Goal: Information Seeking & Learning: Learn about a topic

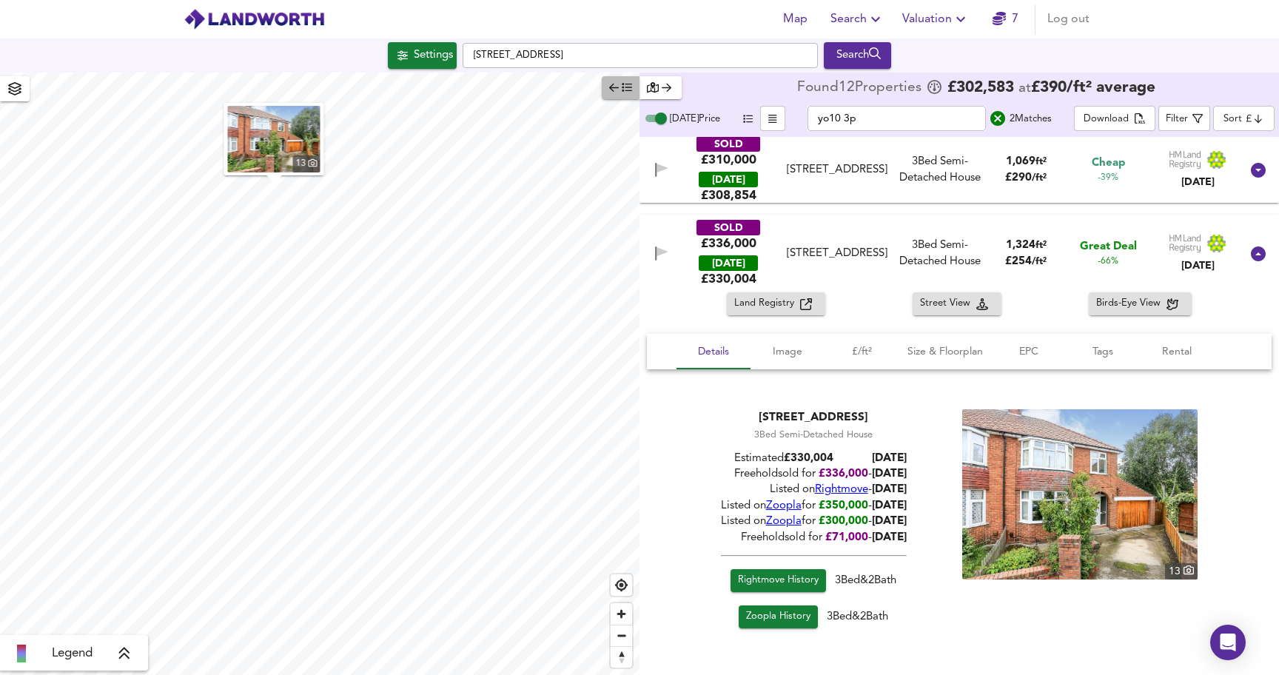
click at [616, 87] on icon "button" at bounding box center [614, 87] width 10 height 10
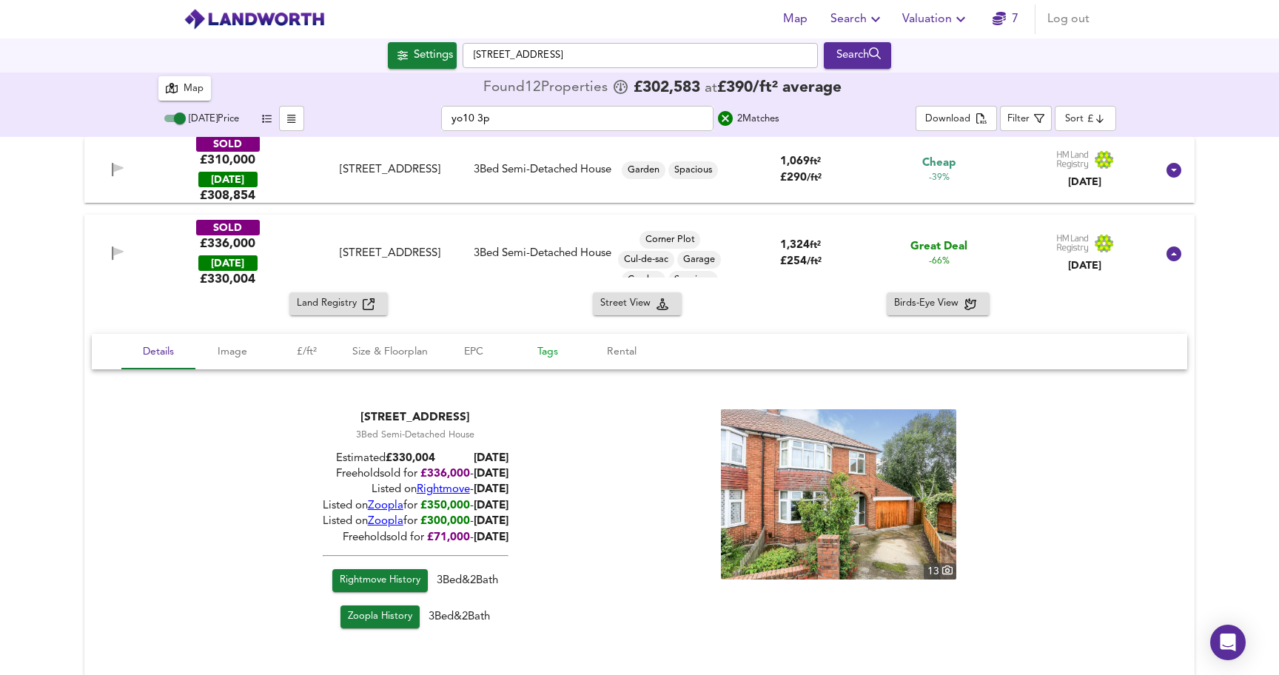
click at [537, 355] on span "Tags" at bounding box center [548, 352] width 56 height 19
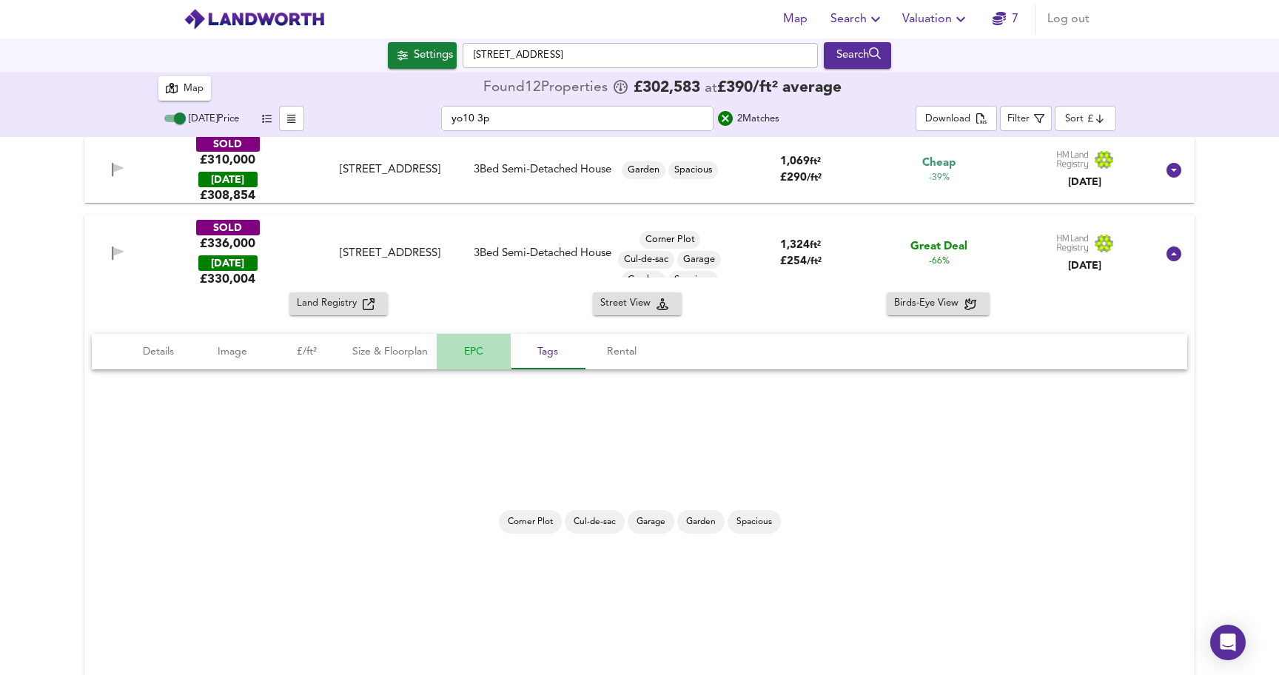
click at [480, 355] on span "EPC" at bounding box center [474, 352] width 56 height 19
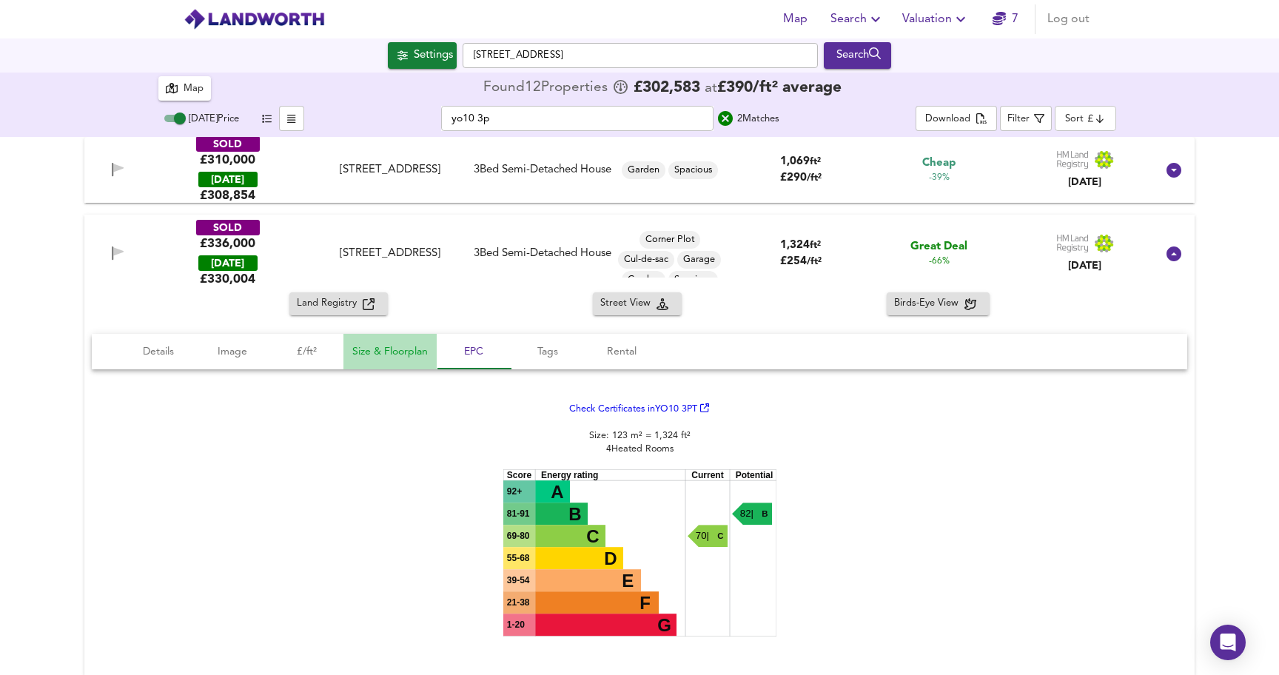
click at [383, 355] on span "Size & Floorplan" at bounding box center [390, 352] width 76 height 19
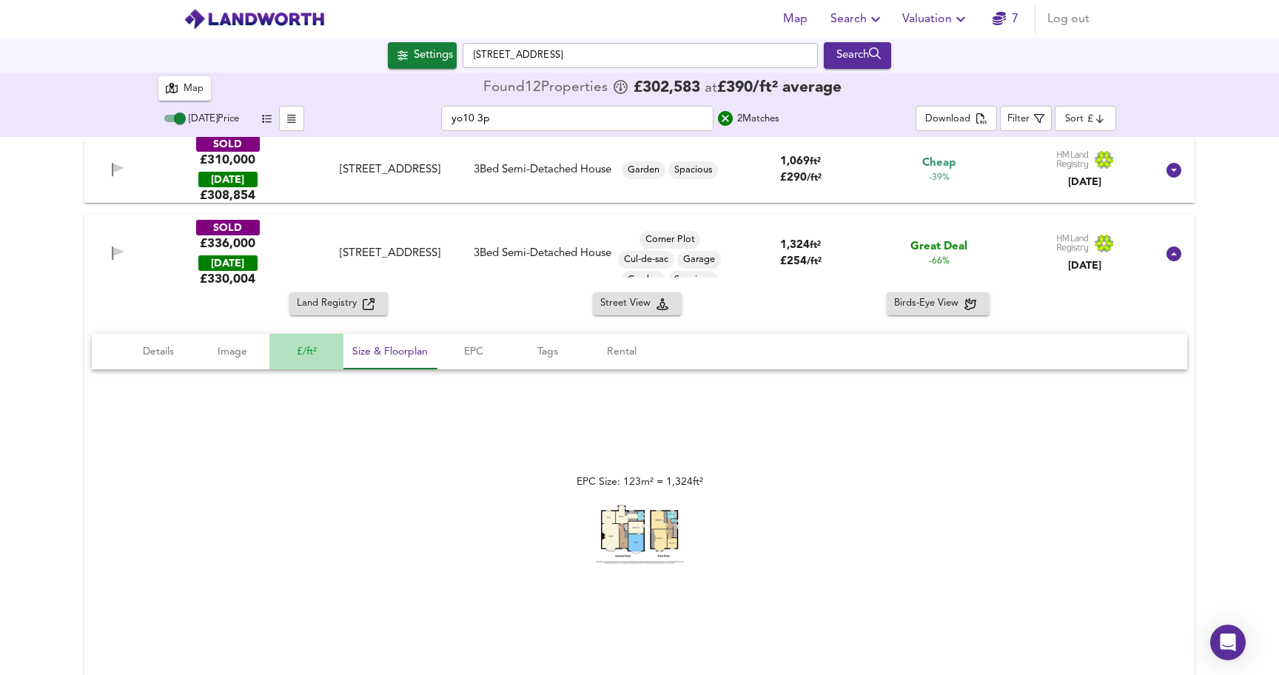
click at [309, 355] on span "£/ft²" at bounding box center [306, 352] width 56 height 19
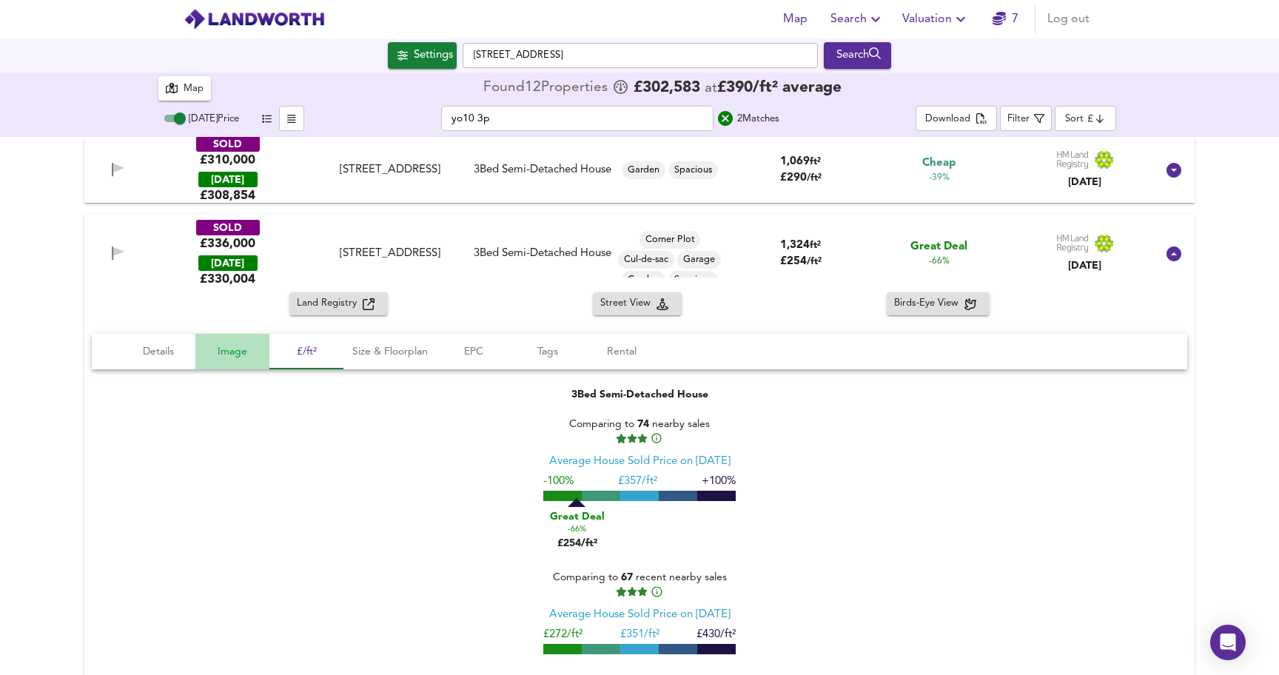
click at [227, 355] on span "Image" at bounding box center [232, 352] width 56 height 19
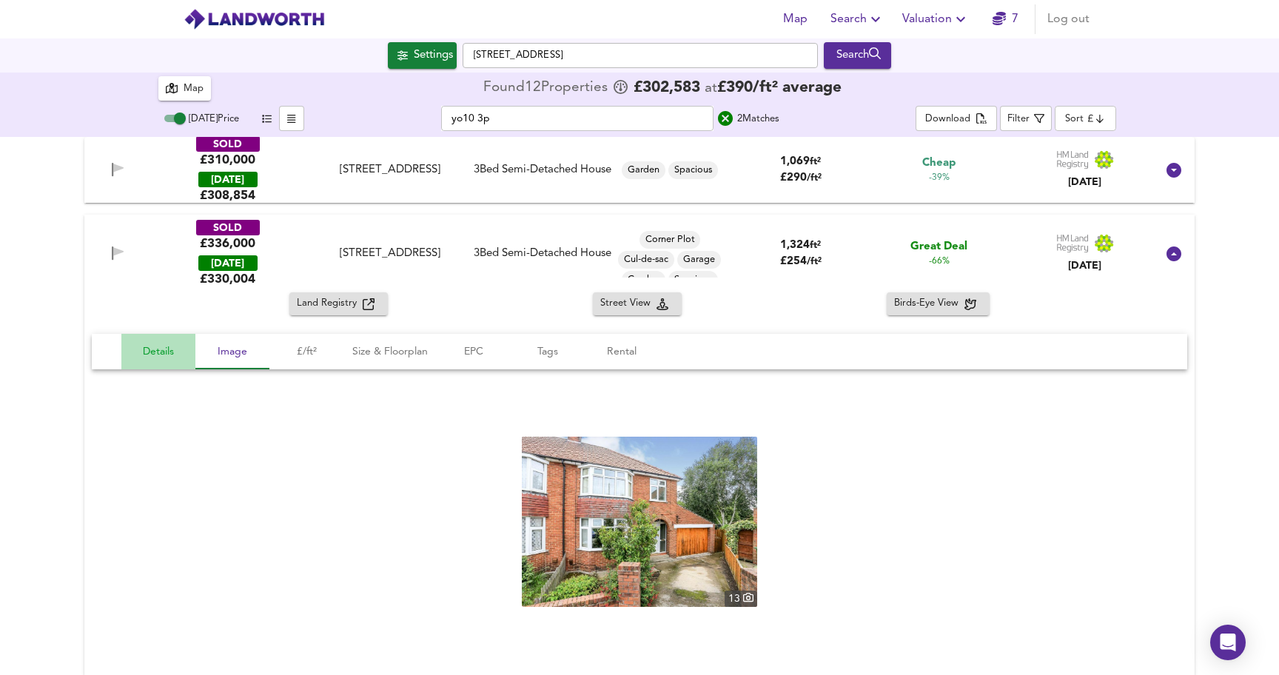
click at [158, 354] on span "Details" at bounding box center [158, 352] width 56 height 19
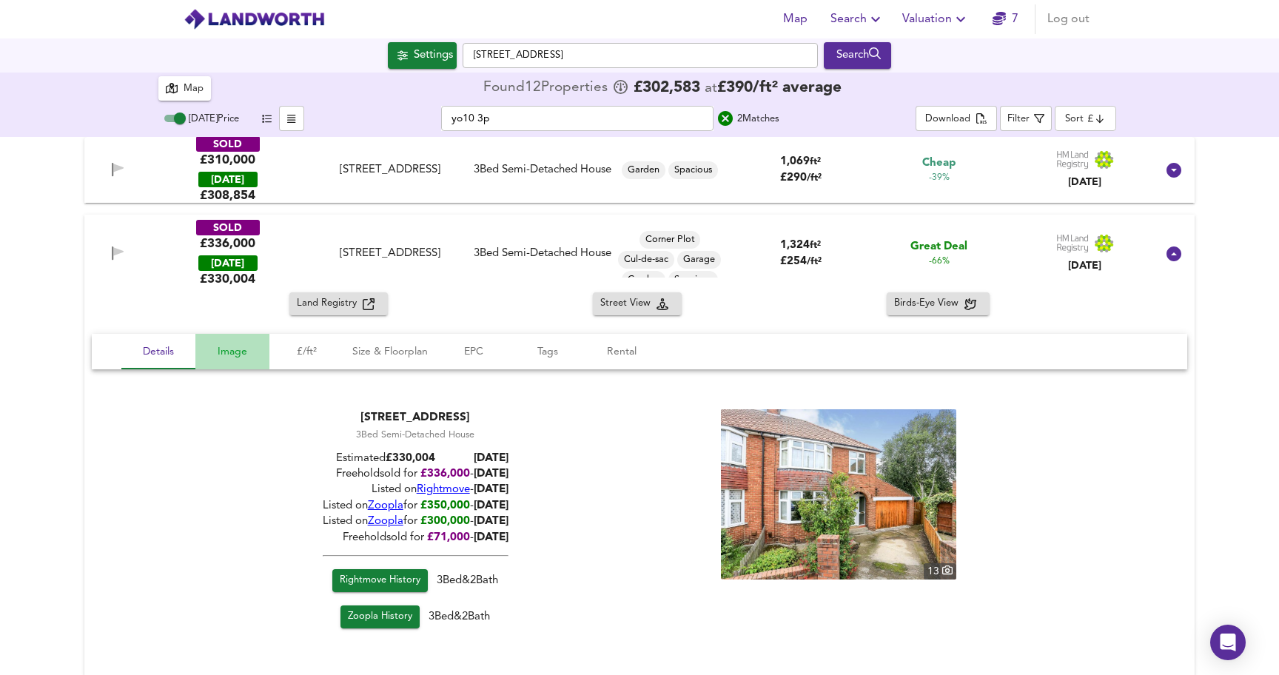
click at [224, 352] on span "Image" at bounding box center [232, 352] width 56 height 19
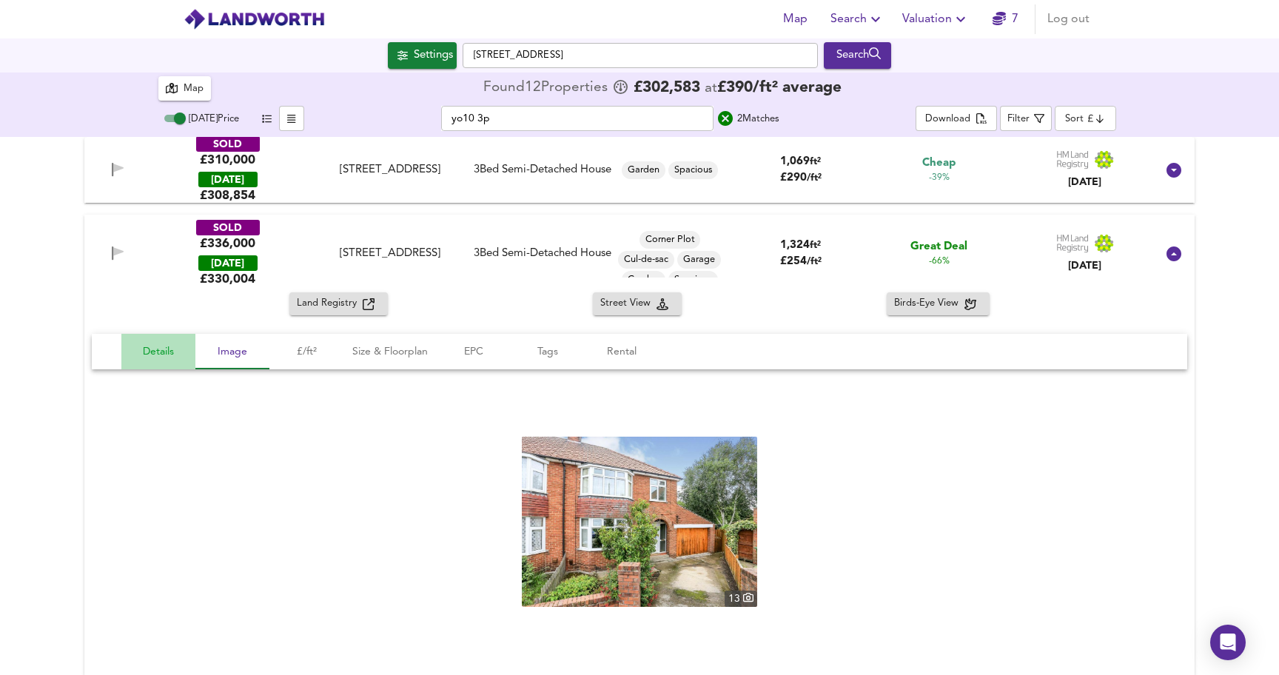
click at [147, 352] on span "Details" at bounding box center [158, 352] width 56 height 19
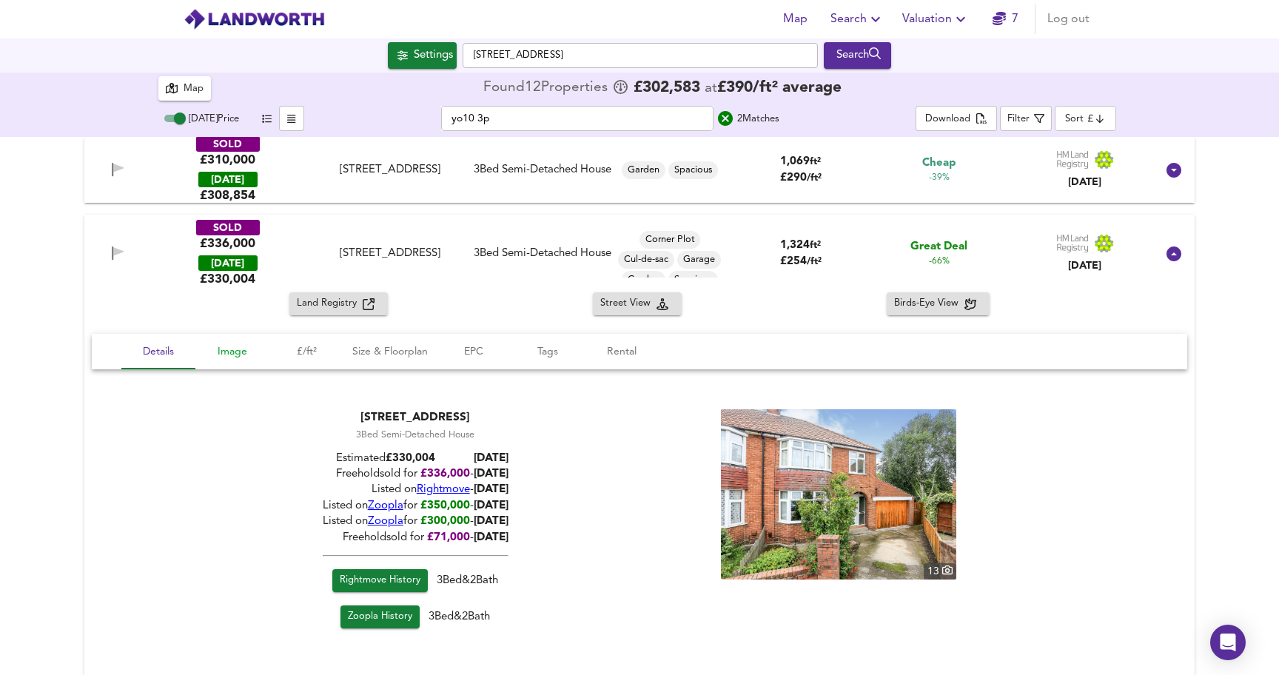
click at [208, 349] on span "Image" at bounding box center [232, 352] width 56 height 19
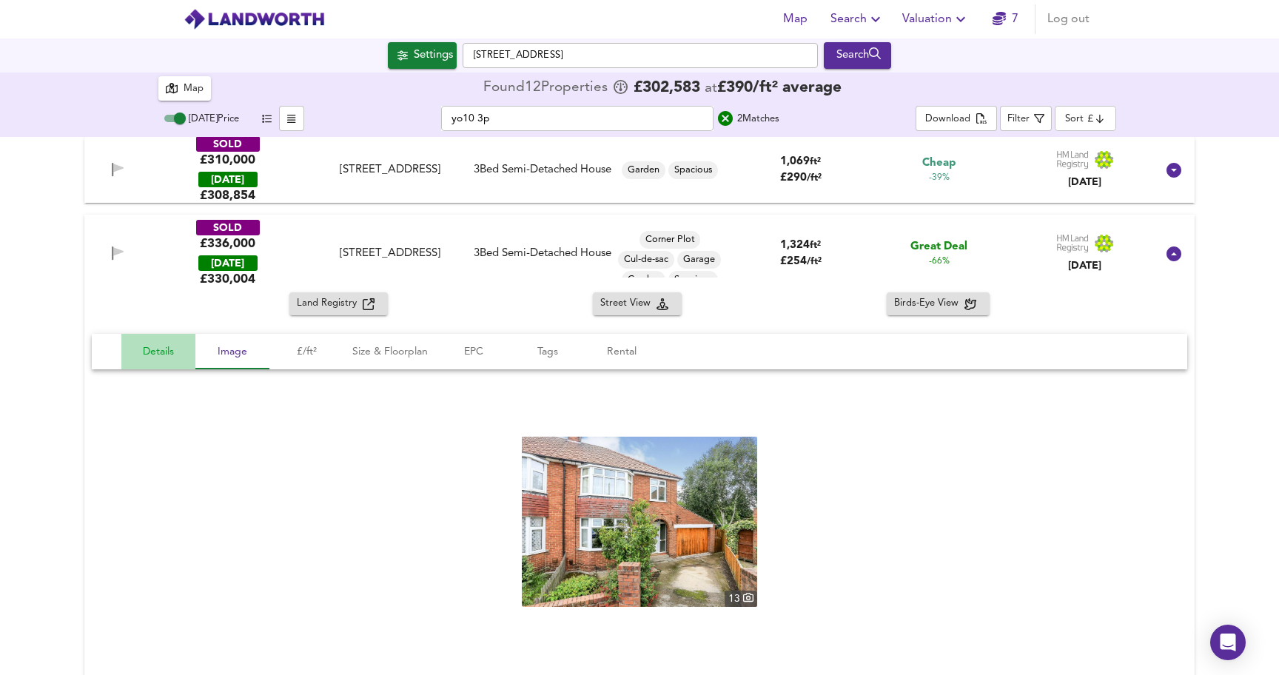
click at [155, 348] on span "Details" at bounding box center [158, 352] width 56 height 19
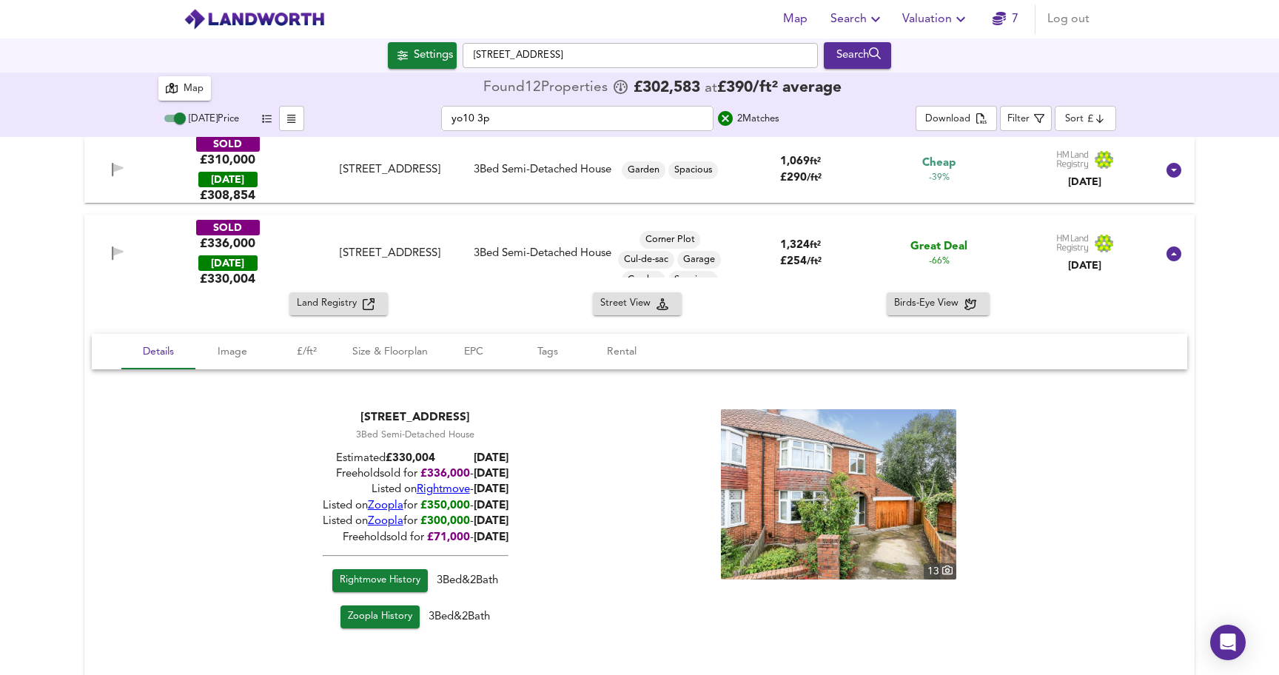
scroll to position [2, 0]
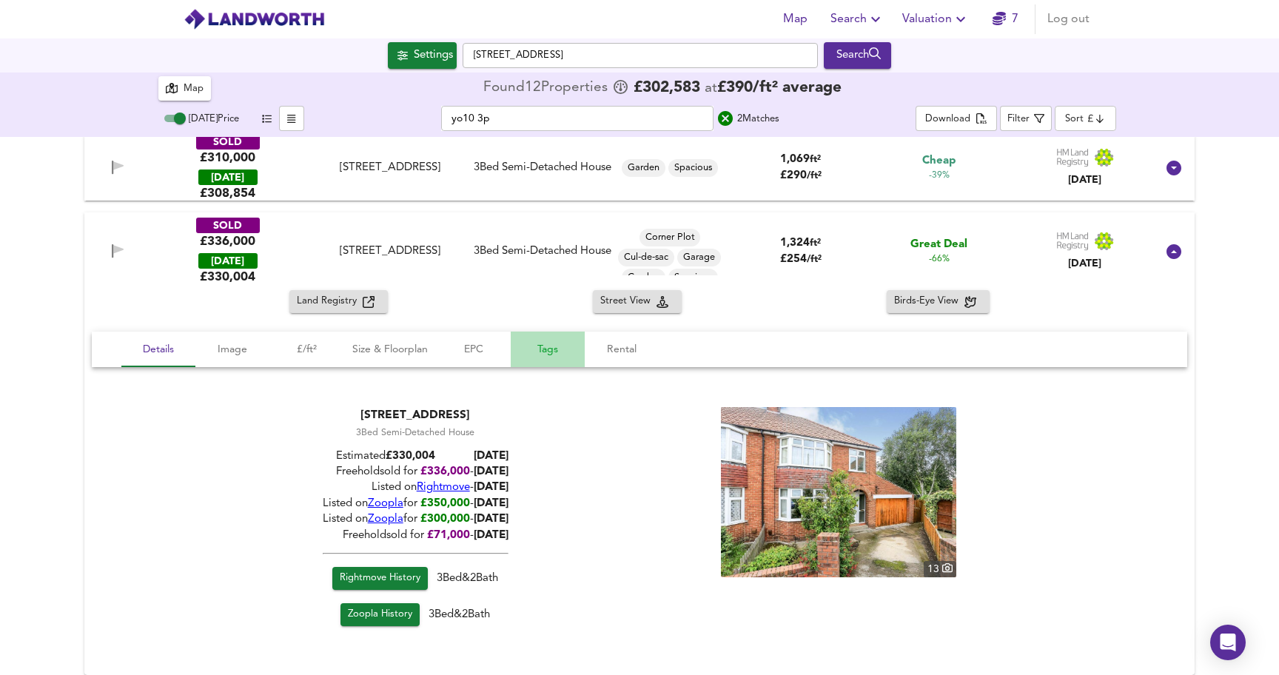
click at [554, 355] on span "Tags" at bounding box center [548, 350] width 56 height 19
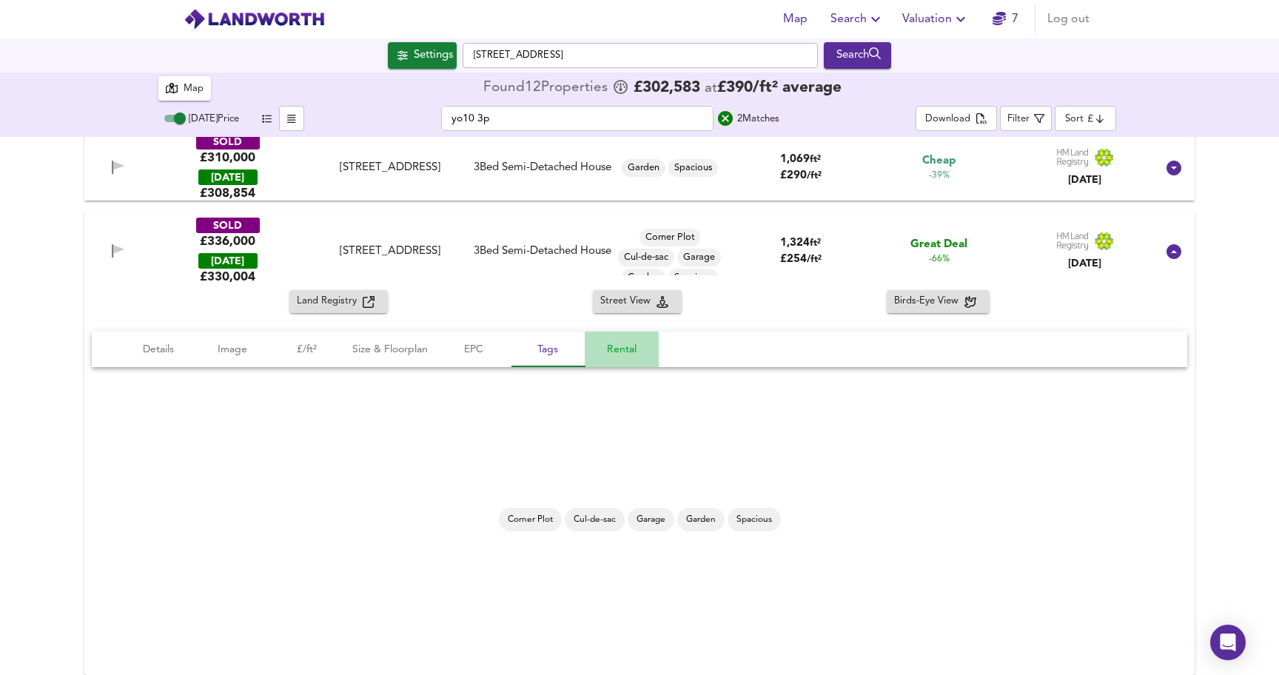
click at [600, 351] on span "Rental" at bounding box center [622, 350] width 56 height 19
click at [483, 351] on span "EPC" at bounding box center [474, 350] width 56 height 19
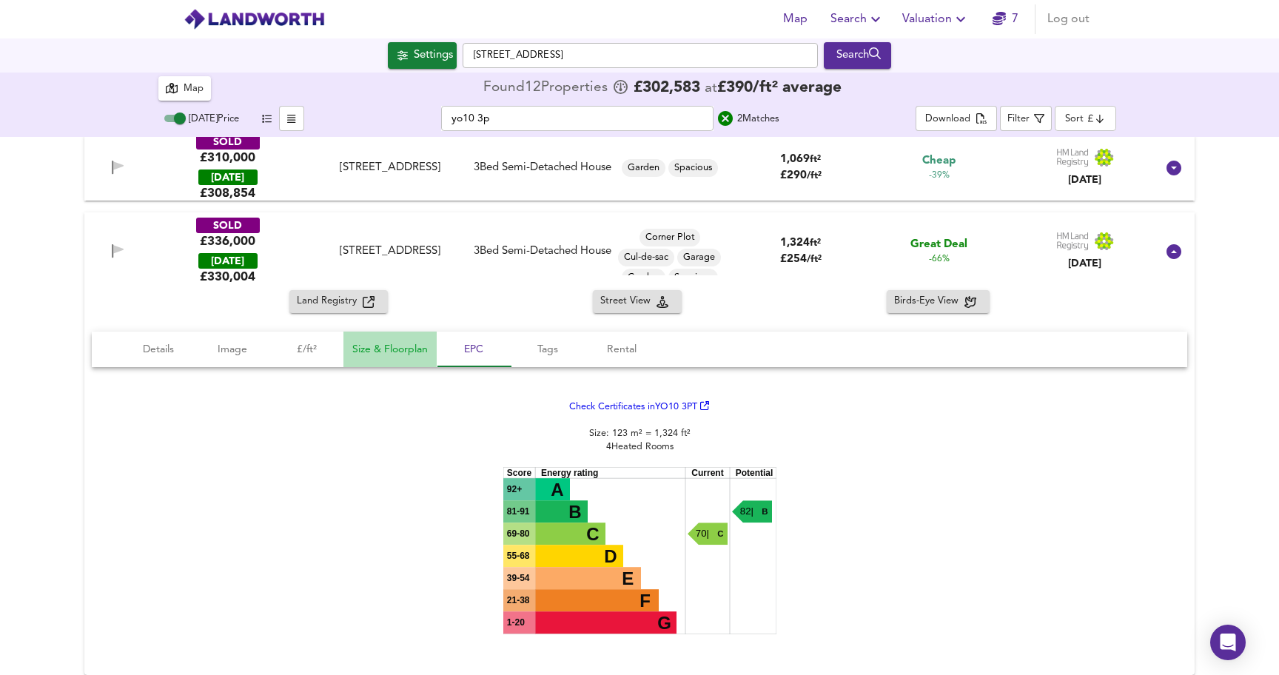
click at [426, 353] on button "Size & Floorplan" at bounding box center [389, 350] width 93 height 36
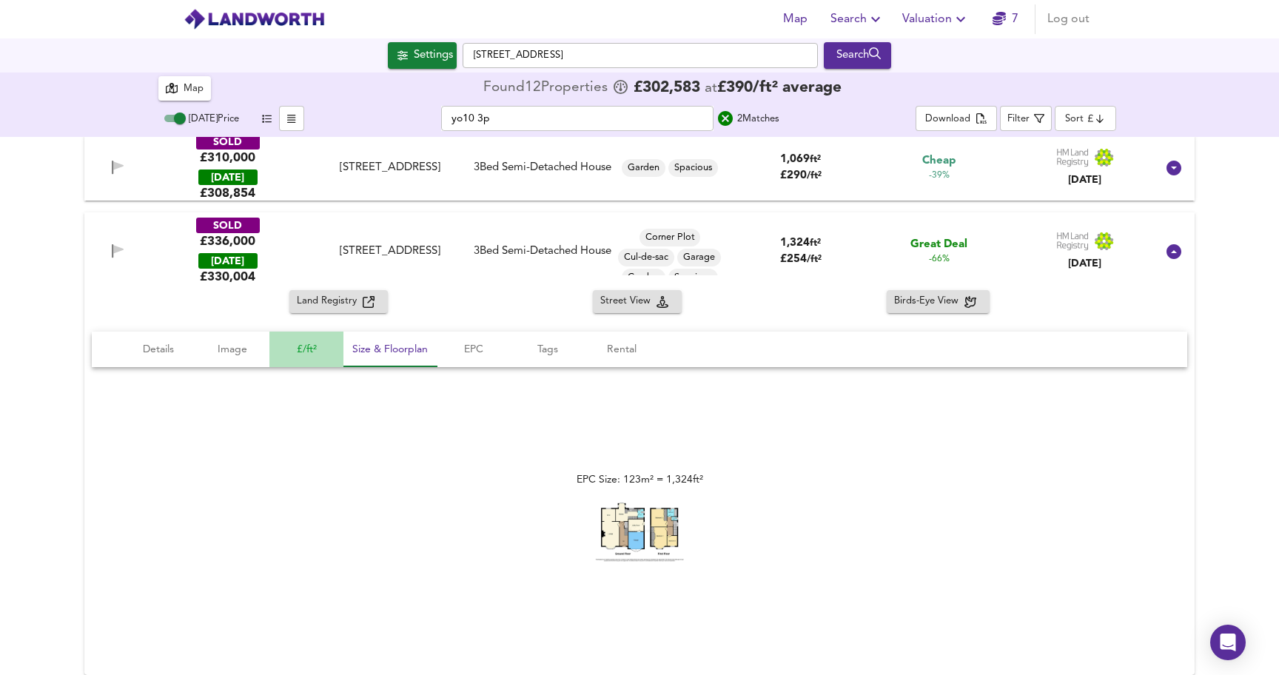
click at [321, 357] on span "£/ft²" at bounding box center [306, 350] width 56 height 19
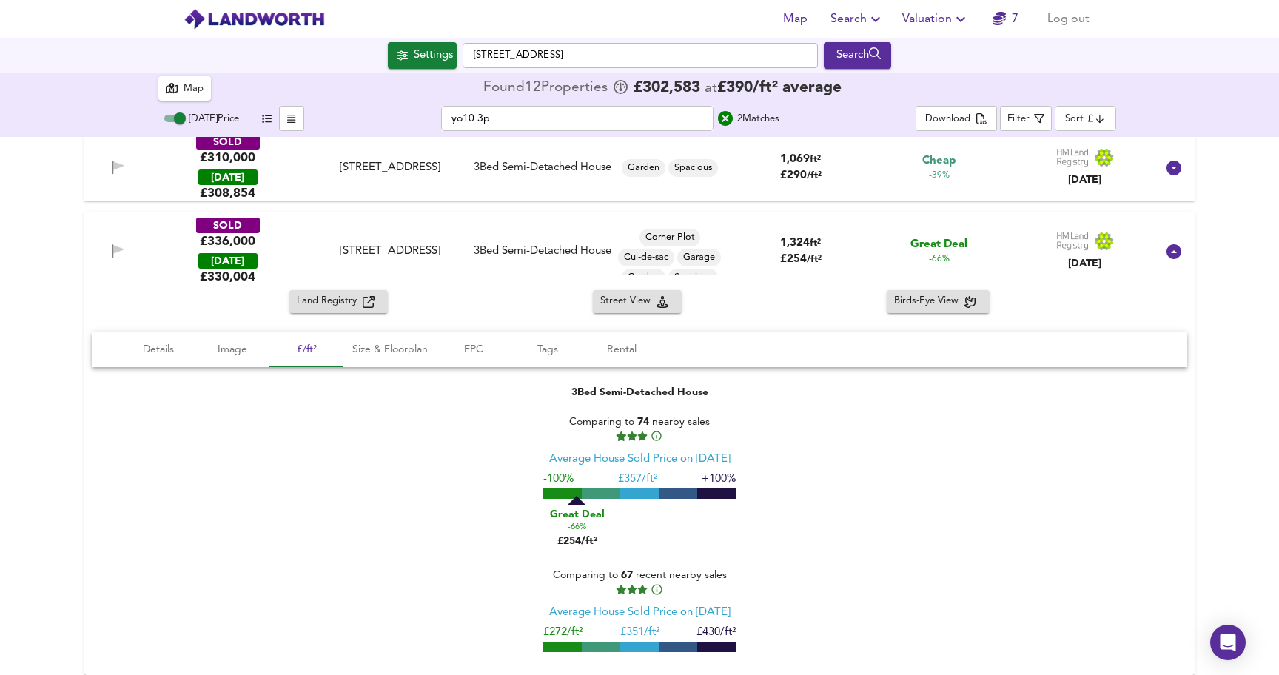
click at [255, 367] on div "3 Bed Semi-Detached House Comparing to 74 nearby sales Average House Sold Price…" at bounding box center [640, 519] width 1096 height 304
click at [247, 355] on span "Image" at bounding box center [232, 350] width 56 height 19
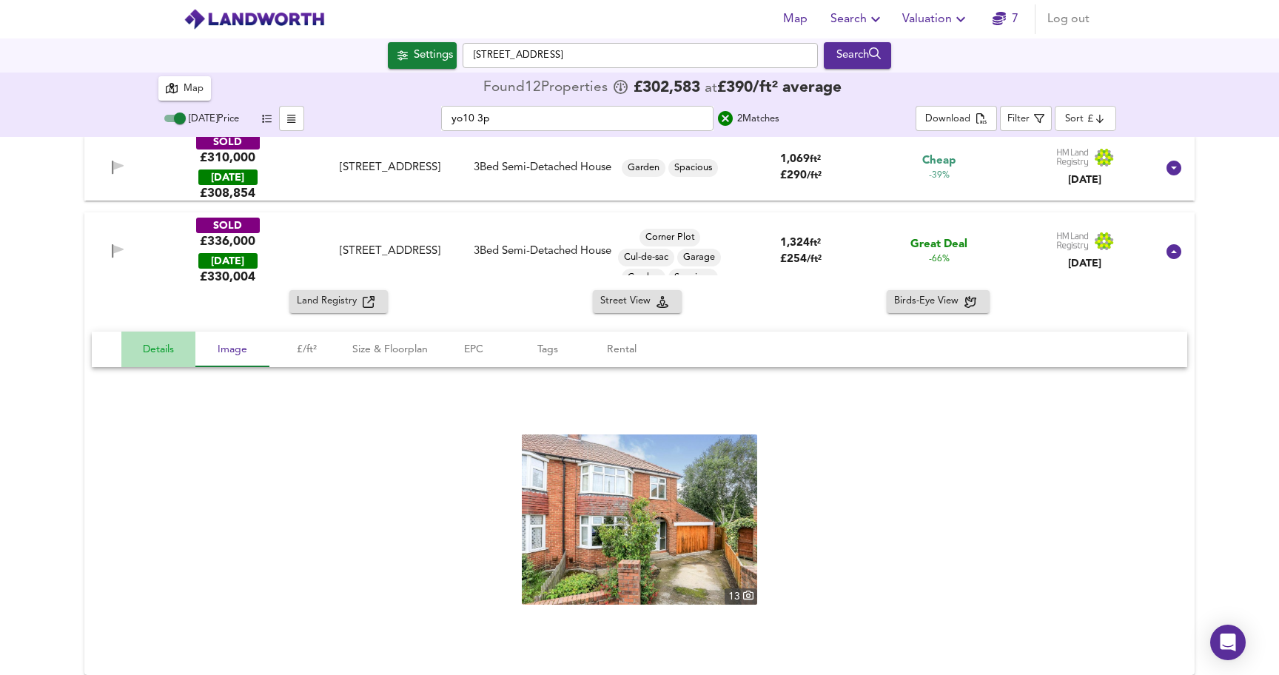
click at [185, 355] on button "Details" at bounding box center [158, 350] width 74 height 36
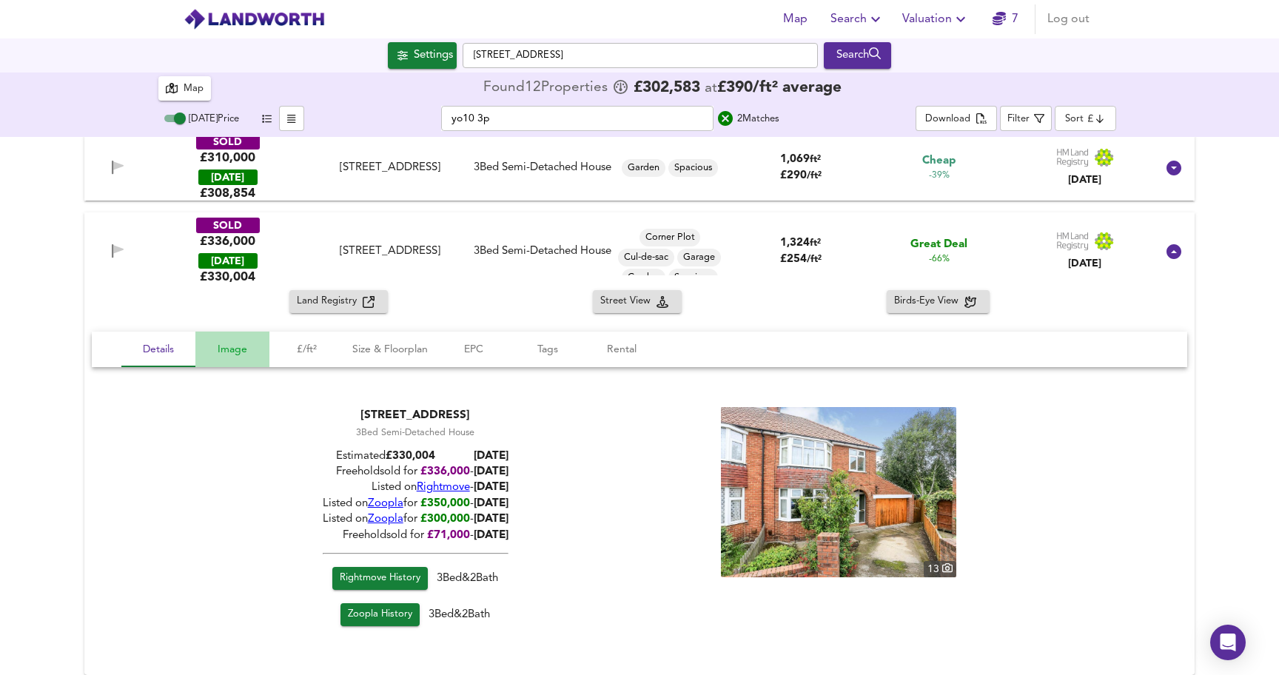
click at [212, 352] on span "Image" at bounding box center [232, 350] width 56 height 19
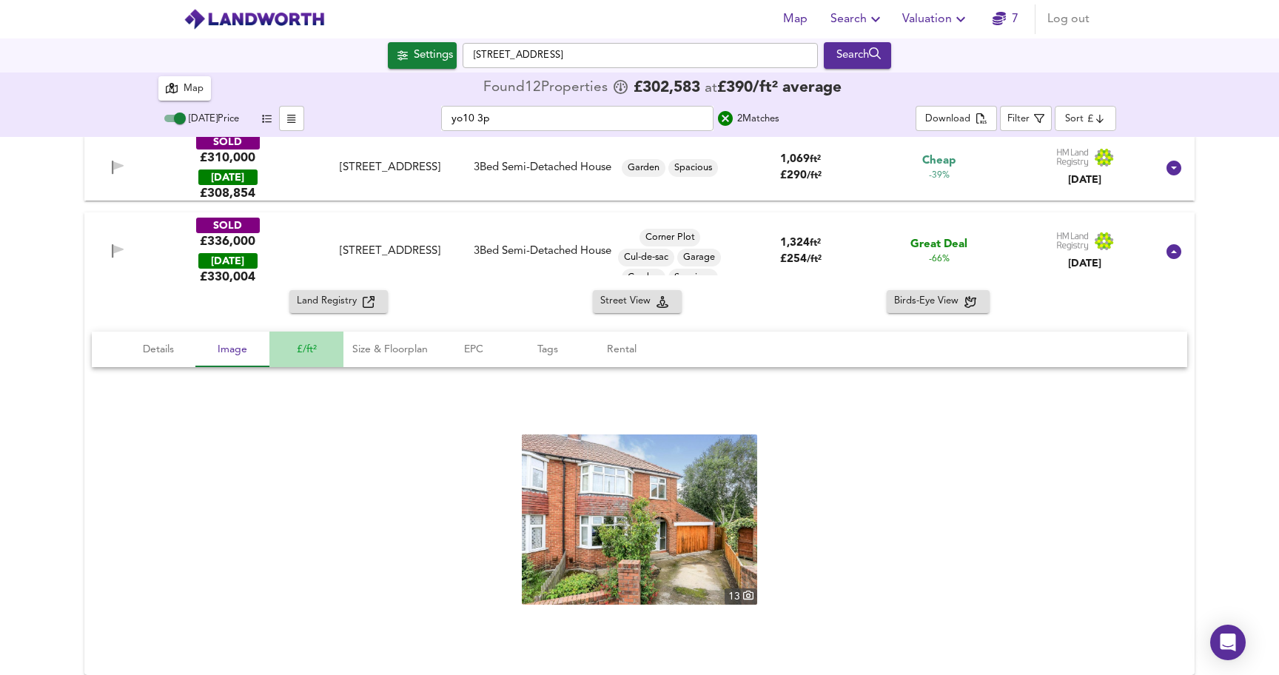
click at [299, 358] on span "£/ft²" at bounding box center [306, 350] width 56 height 19
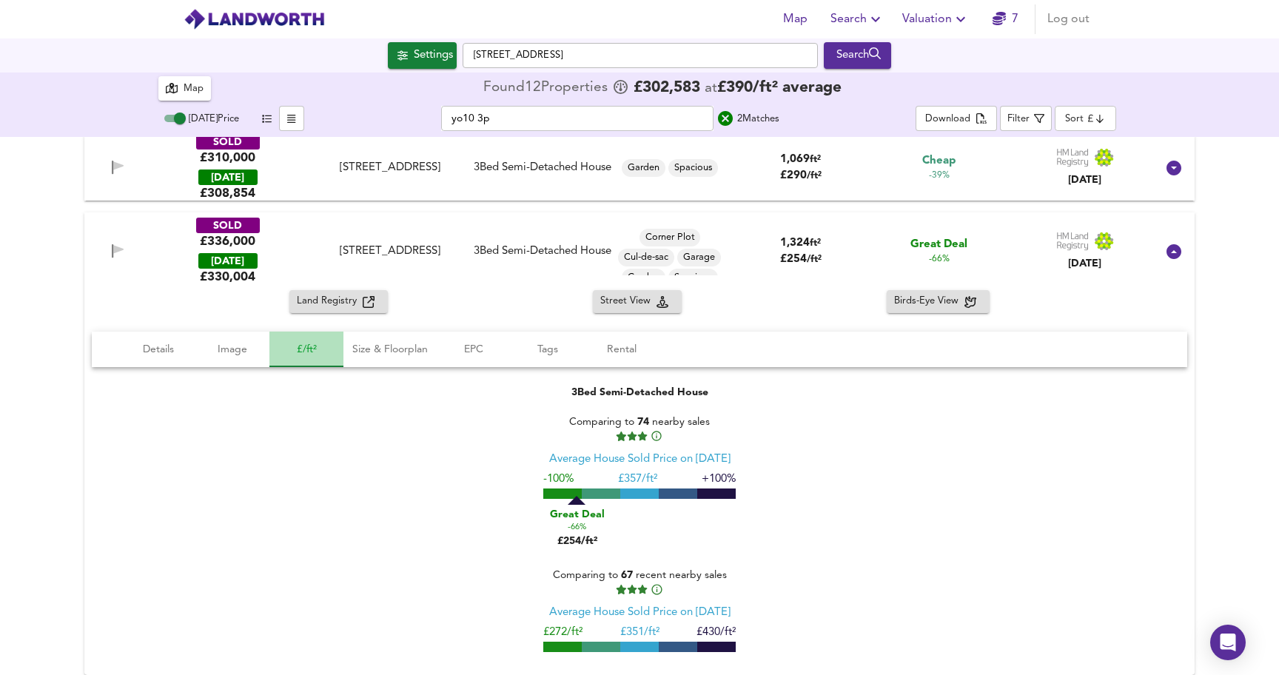
drag, startPoint x: 299, startPoint y: 358, endPoint x: 280, endPoint y: 358, distance: 19.2
click at [281, 358] on span "£/ft²" at bounding box center [306, 350] width 56 height 19
click at [252, 356] on span "Image" at bounding box center [232, 350] width 56 height 19
